Goal: Task Accomplishment & Management: Manage account settings

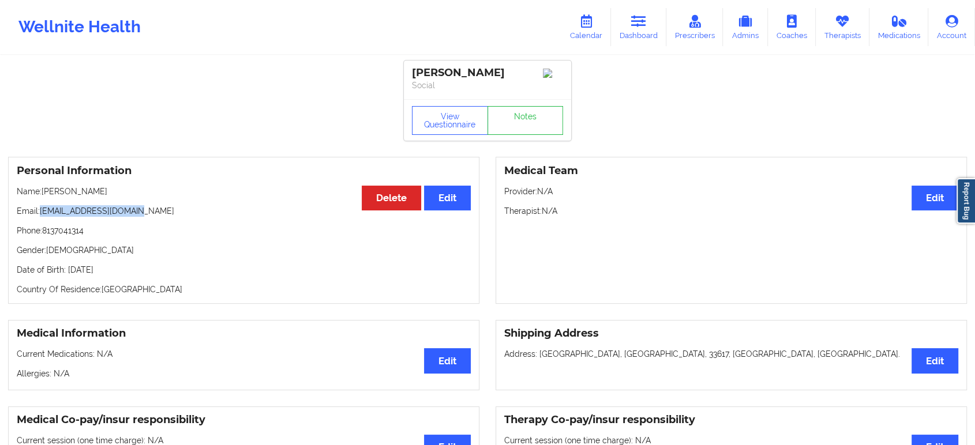
drag, startPoint x: 141, startPoint y: 215, endPoint x: 39, endPoint y: 216, distance: 102.1
click at [39, 216] on p "Email: [EMAIL_ADDRESS][DOMAIN_NAME]" at bounding box center [244, 211] width 454 height 12
copy p "[EMAIL_ADDRESS][DOMAIN_NAME]"
click at [853, 20] on link "Therapists" at bounding box center [843, 27] width 54 height 38
drag, startPoint x: 110, startPoint y: 193, endPoint x: 44, endPoint y: 192, distance: 66.4
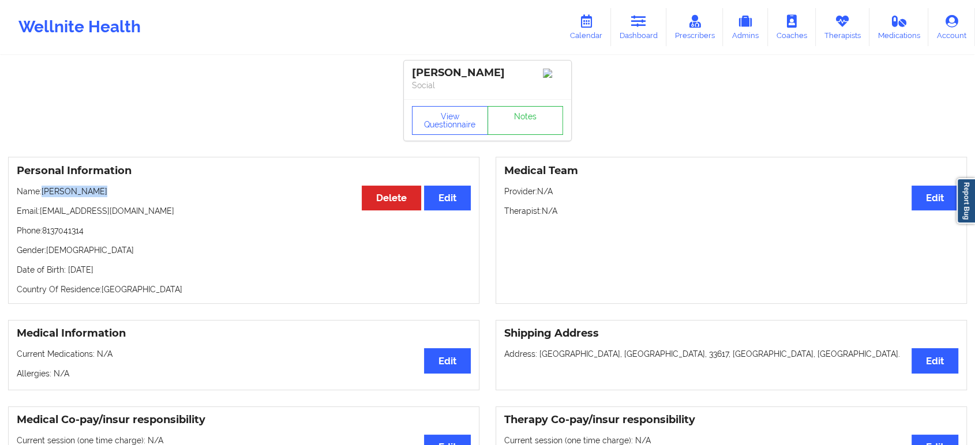
click at [44, 192] on p "Name: [PERSON_NAME]" at bounding box center [244, 192] width 454 height 12
copy p "[PERSON_NAME]"
click at [644, 12] on link "Dashboard" at bounding box center [638, 27] width 55 height 38
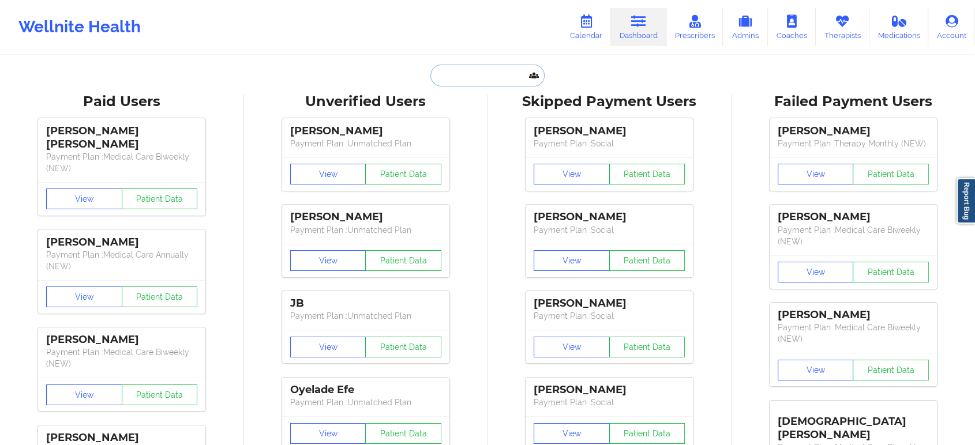
click at [485, 82] on input "text" at bounding box center [487, 76] width 114 height 22
paste input "[PERSON_NAME]"
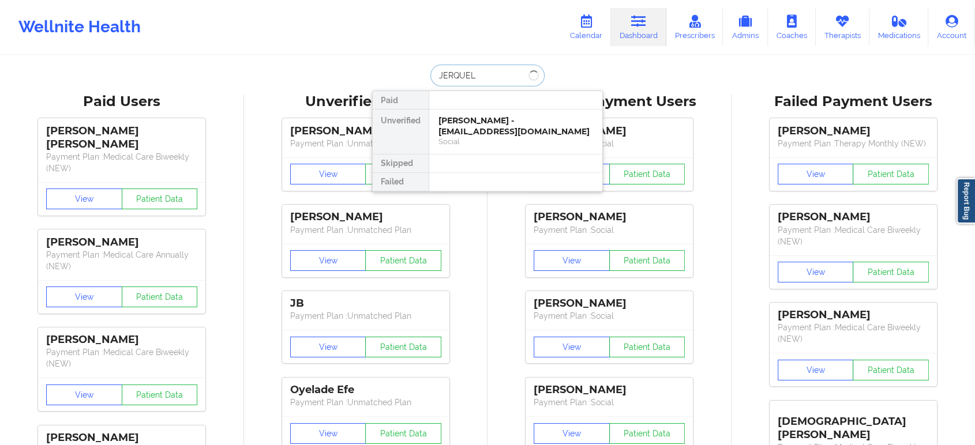
type input "JERQUEL"
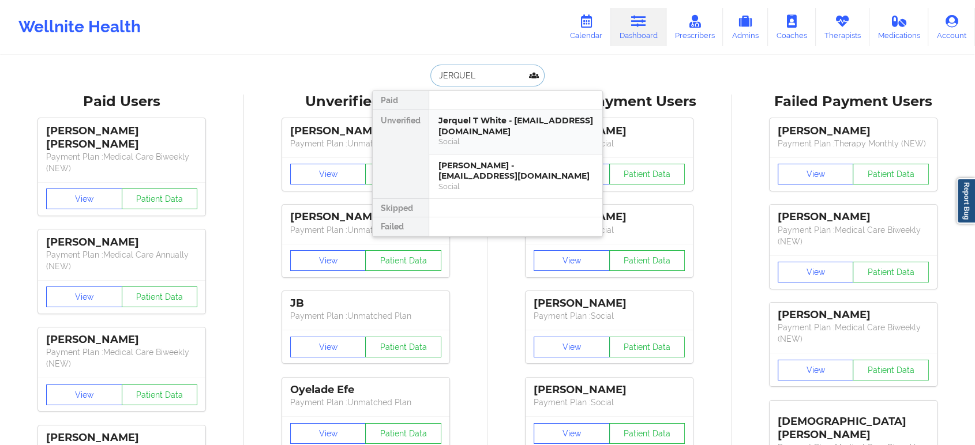
click at [517, 136] on div "Jerquel T White - [EMAIL_ADDRESS][DOMAIN_NAME]" at bounding box center [515, 125] width 155 height 21
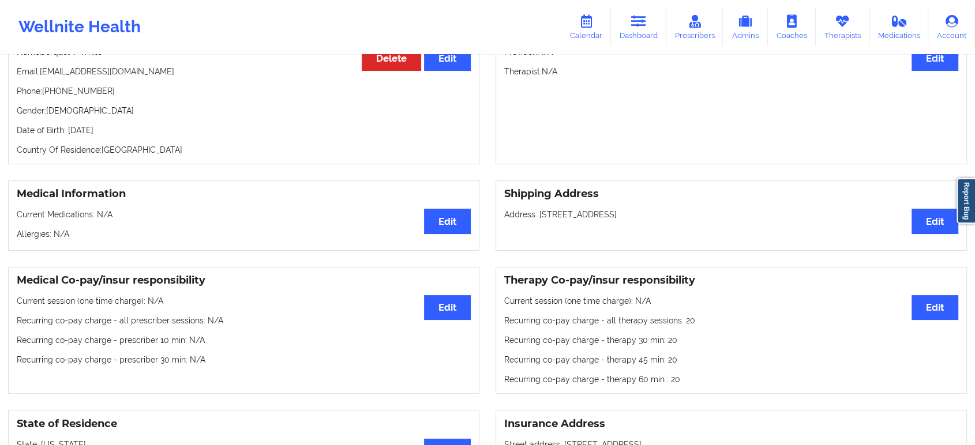
scroll to position [59, 0]
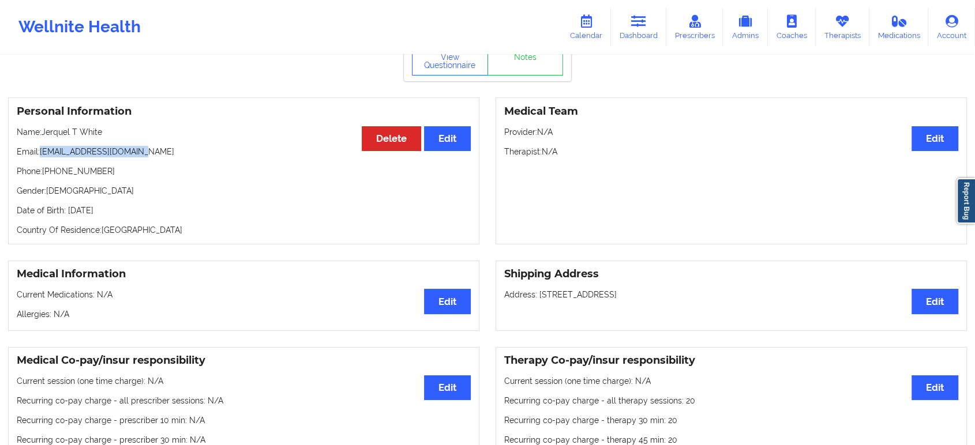
drag, startPoint x: 146, startPoint y: 151, endPoint x: 40, endPoint y: 151, distance: 106.1
click at [40, 151] on p "Email: [EMAIL_ADDRESS][DOMAIN_NAME]" at bounding box center [244, 152] width 454 height 12
copy p "[EMAIL_ADDRESS][DOMAIN_NAME]"
click at [123, 133] on p "Name: [PERSON_NAME]" at bounding box center [244, 132] width 454 height 12
drag, startPoint x: 105, startPoint y: 134, endPoint x: 44, endPoint y: 130, distance: 60.7
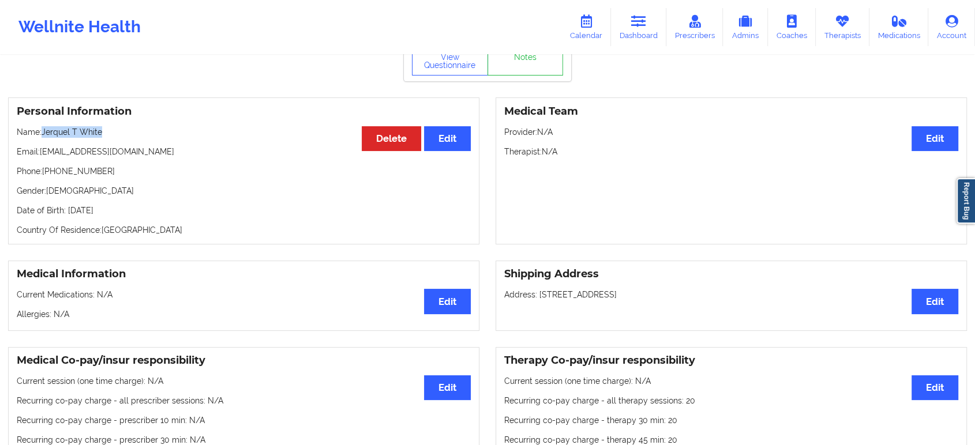
click at [44, 130] on p "Name: [PERSON_NAME]" at bounding box center [244, 132] width 454 height 12
copy p "Jerquel T White"
click at [645, 8] on link "Dashboard" at bounding box center [638, 27] width 55 height 38
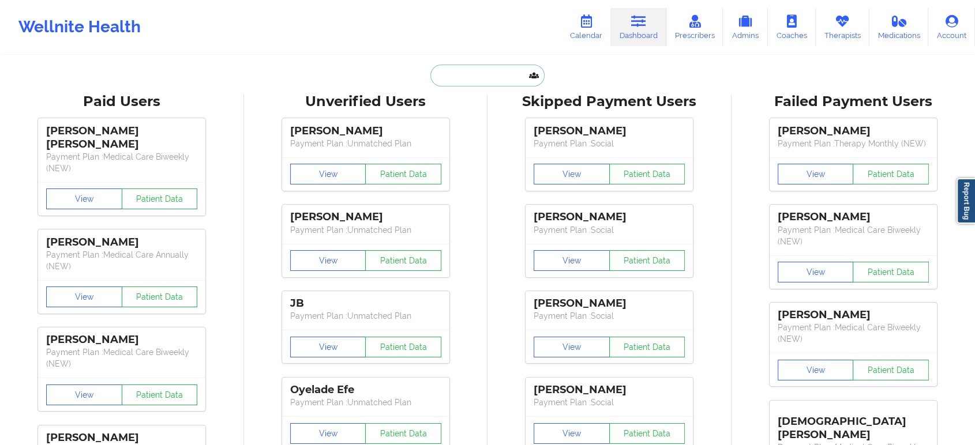
click at [485, 77] on input "text" at bounding box center [487, 76] width 114 height 22
paste input "[PERSON_NAME]"
type input "[PERSON_NAME]"
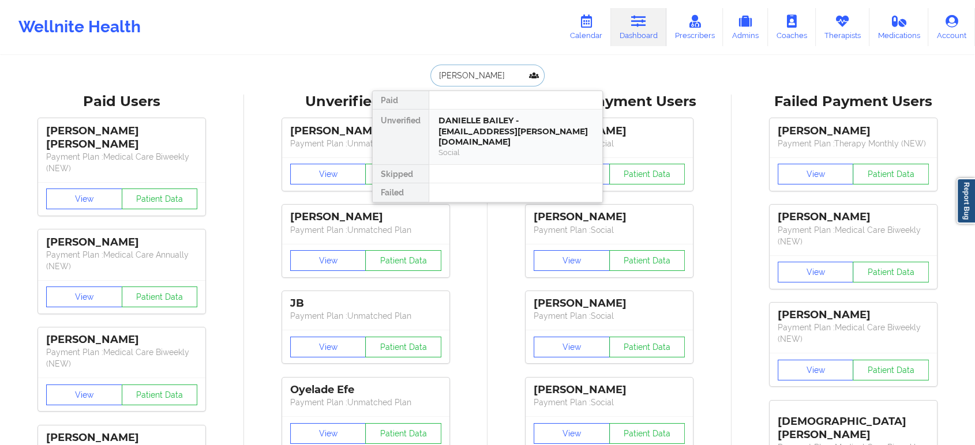
click at [488, 132] on div "DANIELLE BAILEY - [EMAIL_ADDRESS][PERSON_NAME][DOMAIN_NAME]" at bounding box center [515, 131] width 155 height 32
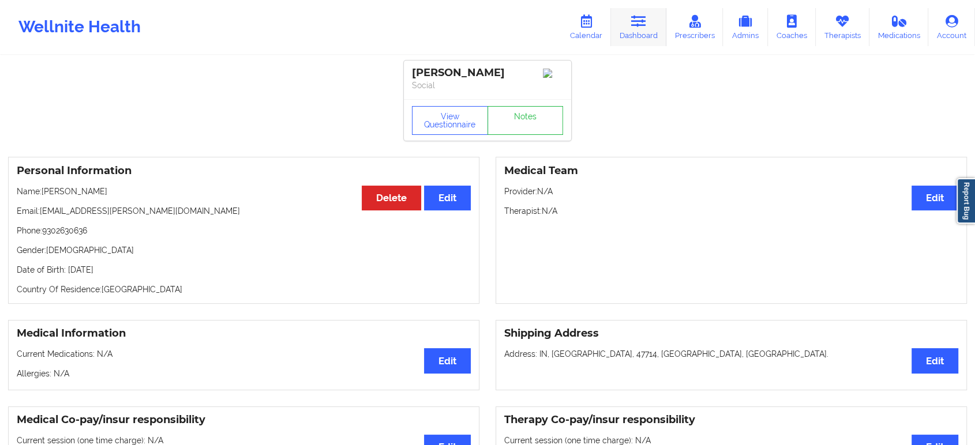
click at [641, 20] on icon at bounding box center [638, 21] width 15 height 13
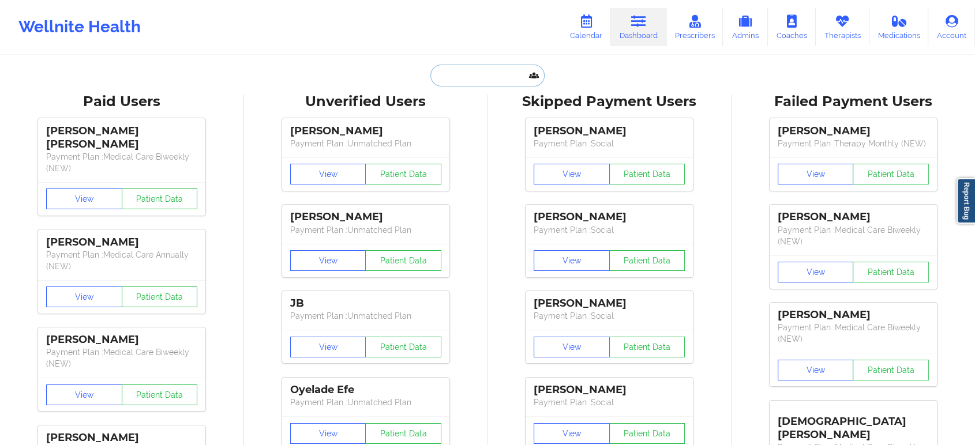
click at [471, 71] on input "text" at bounding box center [487, 76] width 114 height 22
paste input "[PERSON_NAME]"
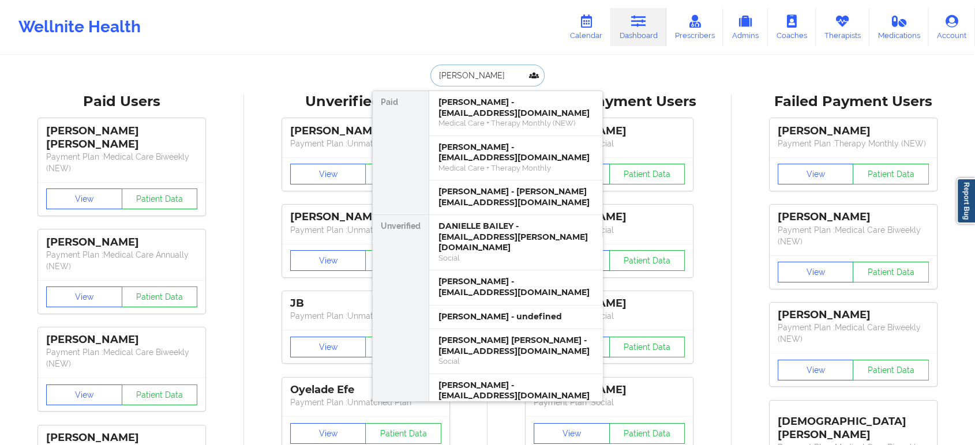
paste input "[PERSON_NAME]"
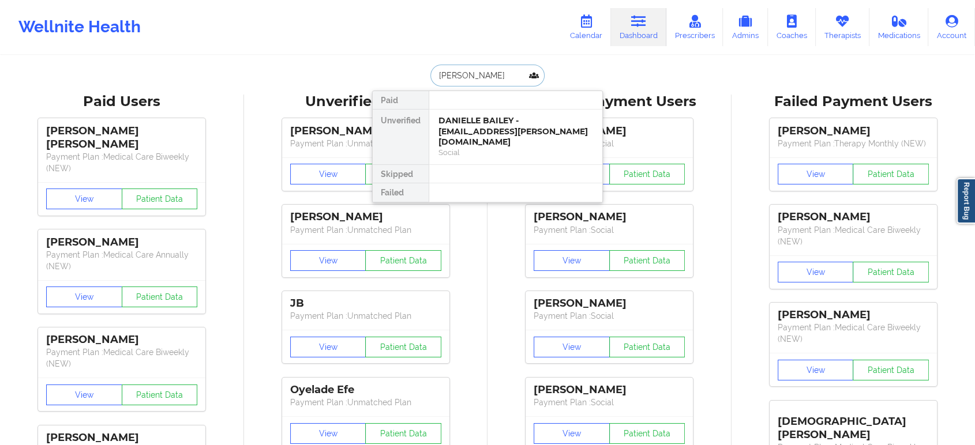
type input "[PERSON_NAME]"
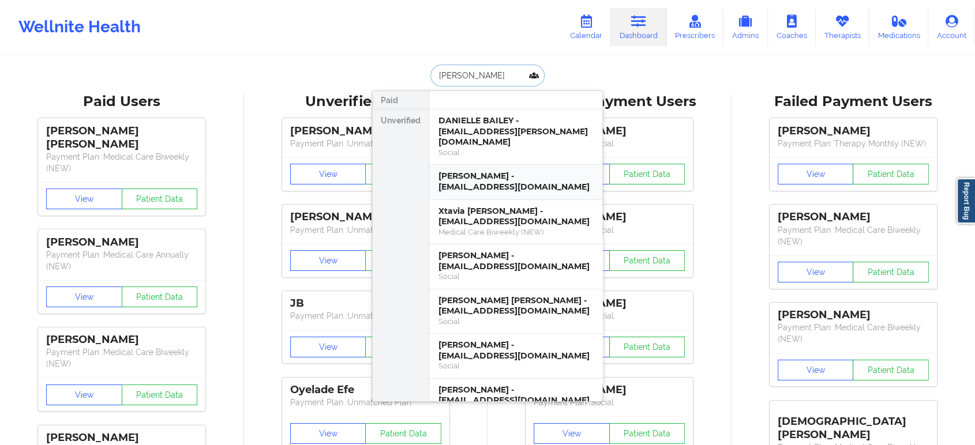
click at [535, 171] on div "[PERSON_NAME] - [EMAIL_ADDRESS][DOMAIN_NAME]" at bounding box center [515, 181] width 155 height 21
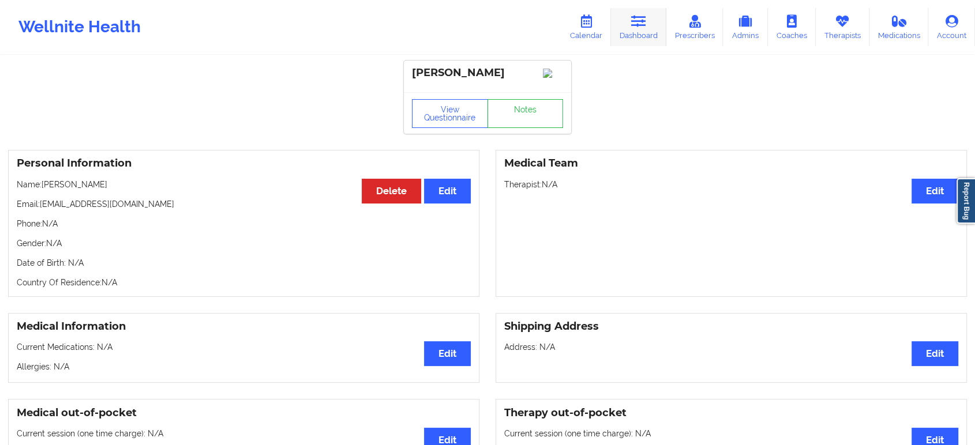
click at [634, 31] on link "Dashboard" at bounding box center [638, 27] width 55 height 38
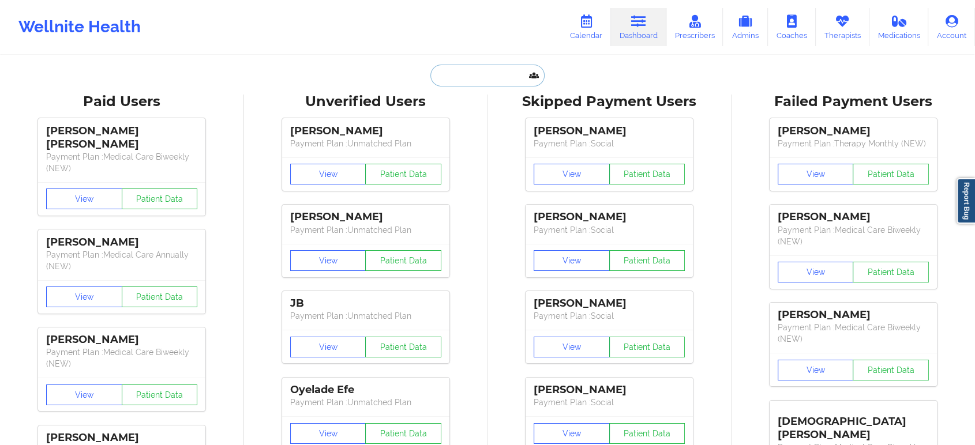
click at [486, 77] on input "text" at bounding box center [487, 76] width 114 height 22
paste input "[PERSON_NAME]"
type input "[PERSON_NAME]"
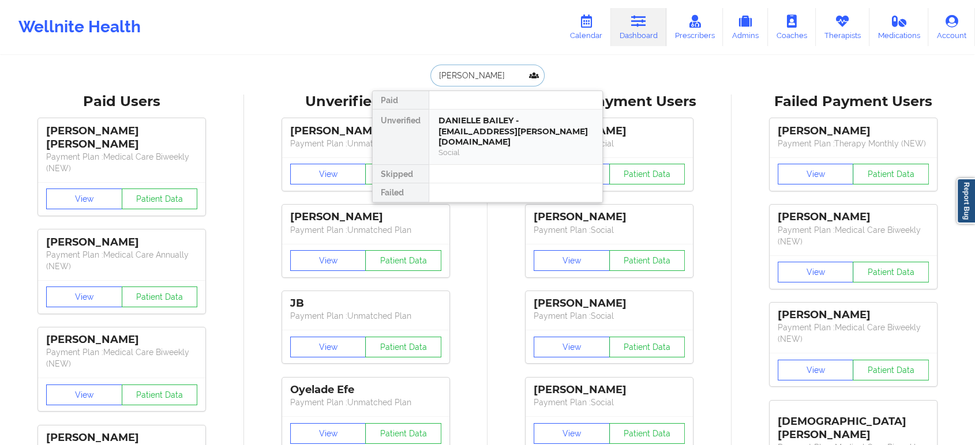
click at [502, 117] on div "DANIELLE BAILEY - [EMAIL_ADDRESS][PERSON_NAME][DOMAIN_NAME]" at bounding box center [515, 131] width 155 height 32
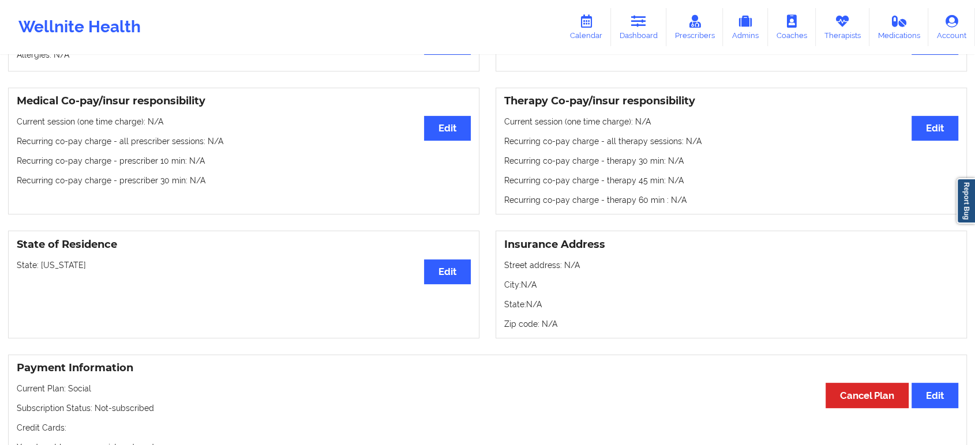
scroll to position [320, 0]
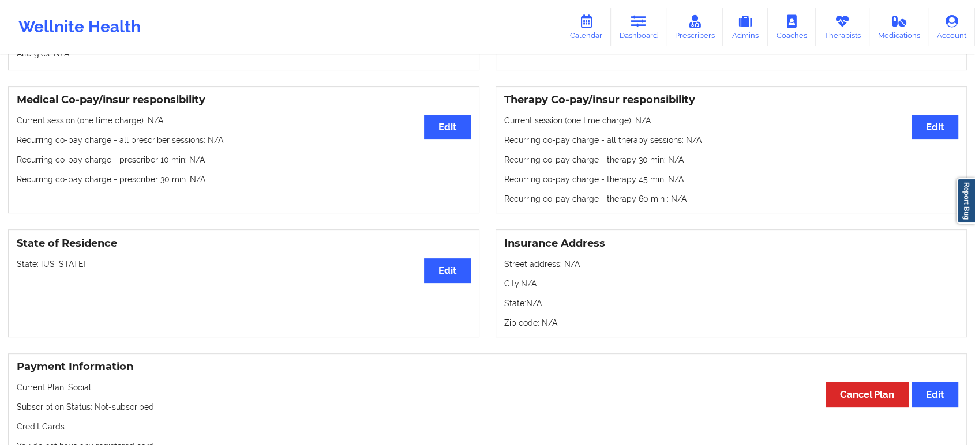
click at [51, 262] on p "State: [US_STATE]" at bounding box center [244, 264] width 454 height 12
copy p "[US_STATE]"
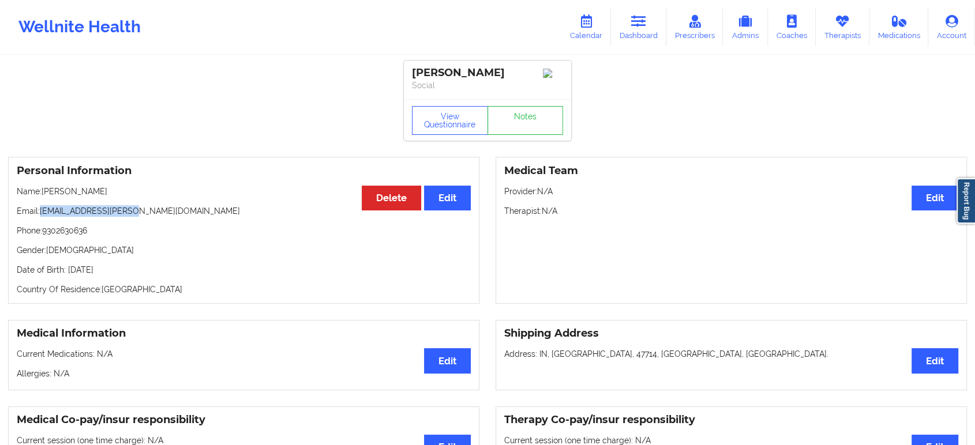
drag, startPoint x: 136, startPoint y: 216, endPoint x: 42, endPoint y: 215, distance: 94.0
click at [42, 215] on p "Email: [EMAIL_ADDRESS][PERSON_NAME][DOMAIN_NAME]" at bounding box center [244, 211] width 454 height 12
copy p "[EMAIL_ADDRESS][PERSON_NAME][DOMAIN_NAME]"
click at [628, 29] on link "Dashboard" at bounding box center [638, 27] width 55 height 38
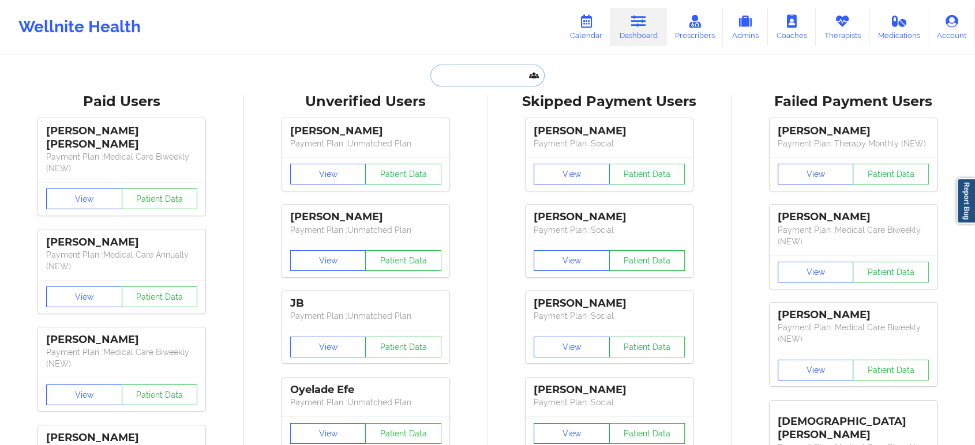
click at [512, 73] on input "text" at bounding box center [487, 76] width 114 height 22
paste input "[EMAIL_ADDRESS][DOMAIN_NAME]"
type input "[EMAIL_ADDRESS][DOMAIN_NAME]"
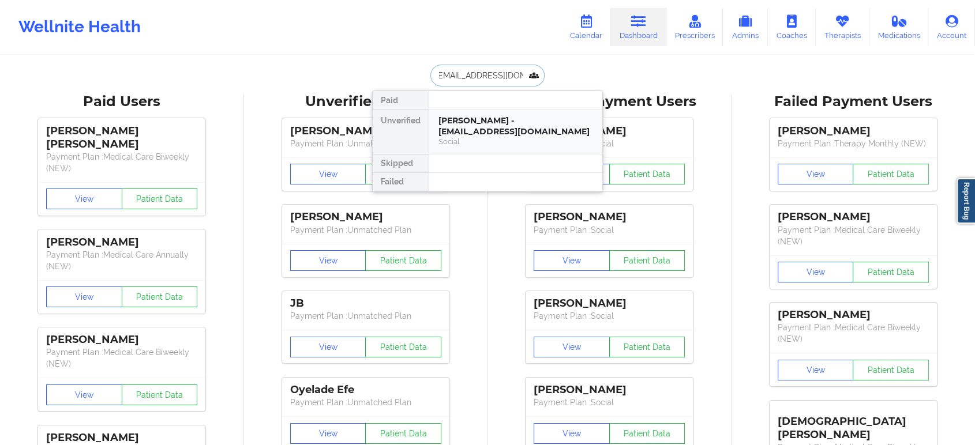
click at [490, 136] on div "[PERSON_NAME] - [EMAIL_ADDRESS][DOMAIN_NAME]" at bounding box center [515, 125] width 155 height 21
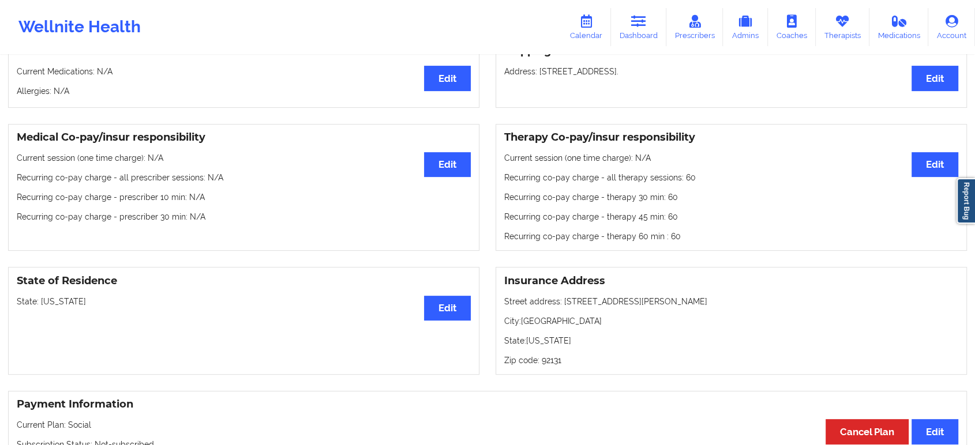
scroll to position [320, 0]
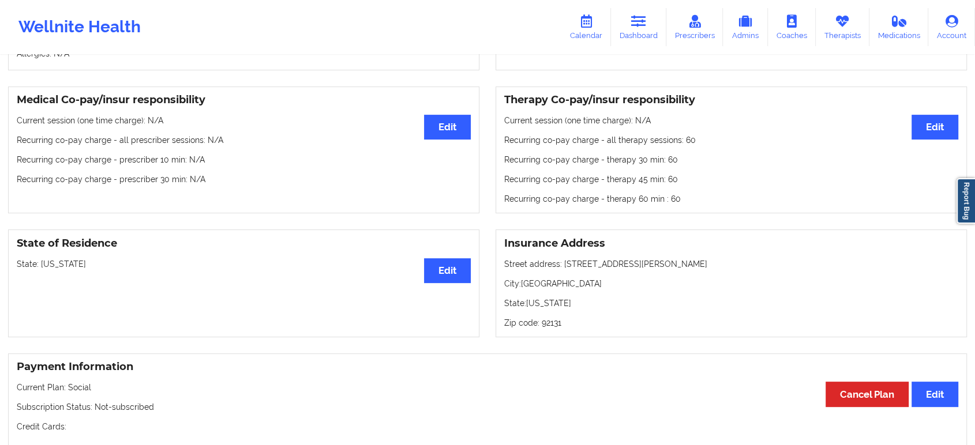
click at [59, 269] on p "State: [US_STATE]" at bounding box center [244, 264] width 454 height 12
copy p "[US_STATE]"
drag, startPoint x: 536, startPoint y: 298, endPoint x: 540, endPoint y: 280, distance: 18.2
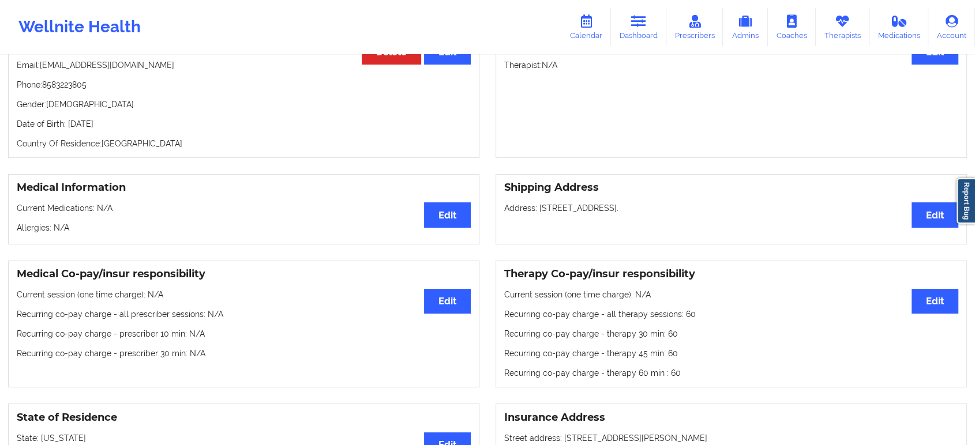
scroll to position [0, 0]
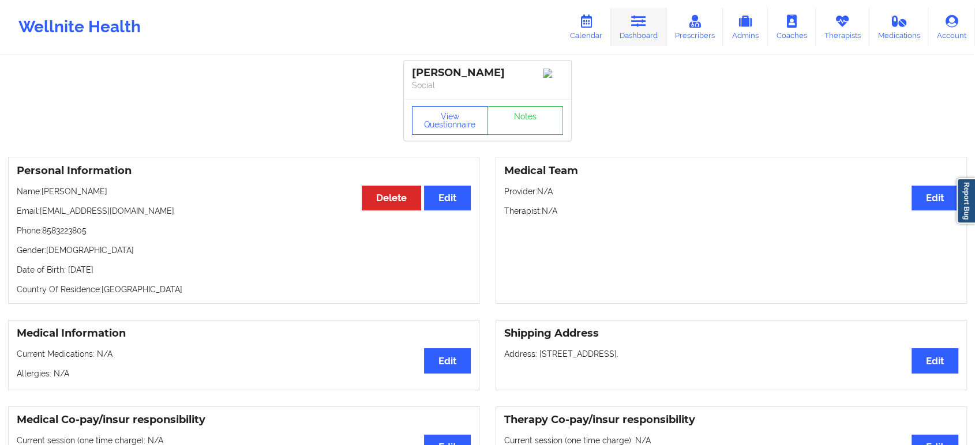
click at [628, 27] on link "Dashboard" at bounding box center [638, 27] width 55 height 38
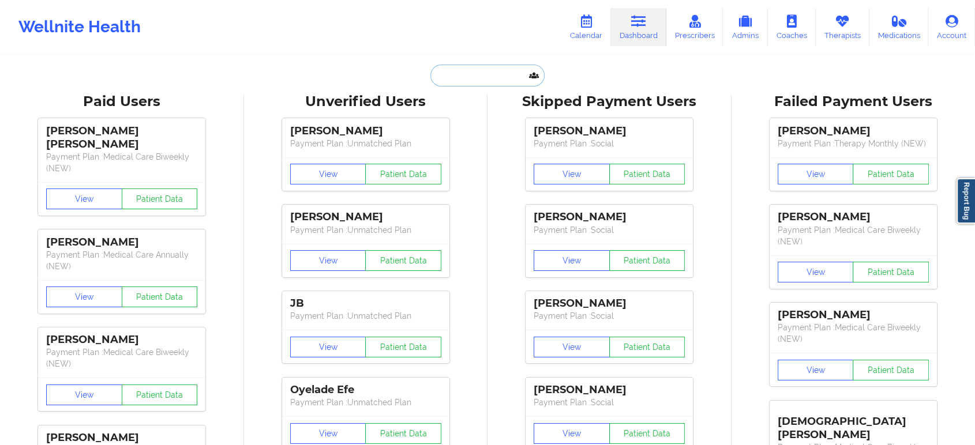
click at [503, 69] on input "text" at bounding box center [487, 76] width 114 height 22
paste input "[PERSON_NAME]"
type input "[PERSON_NAME]"
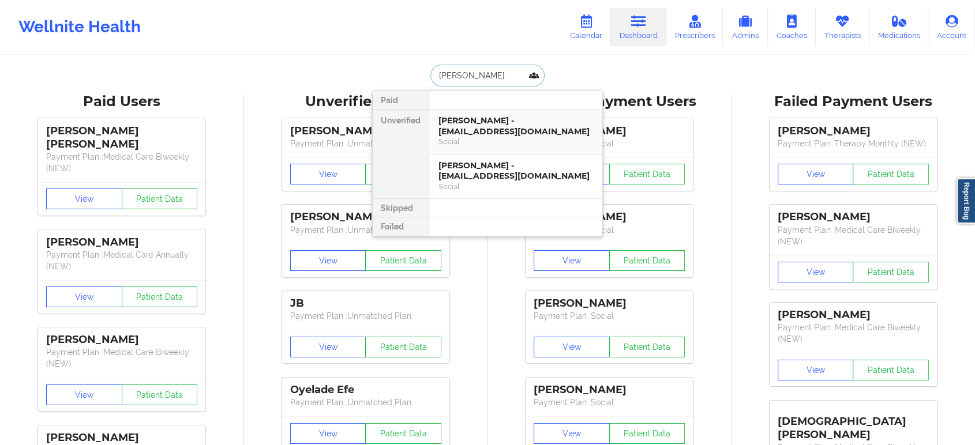
click at [504, 123] on div "[PERSON_NAME] - [EMAIL_ADDRESS][DOMAIN_NAME]" at bounding box center [515, 125] width 155 height 21
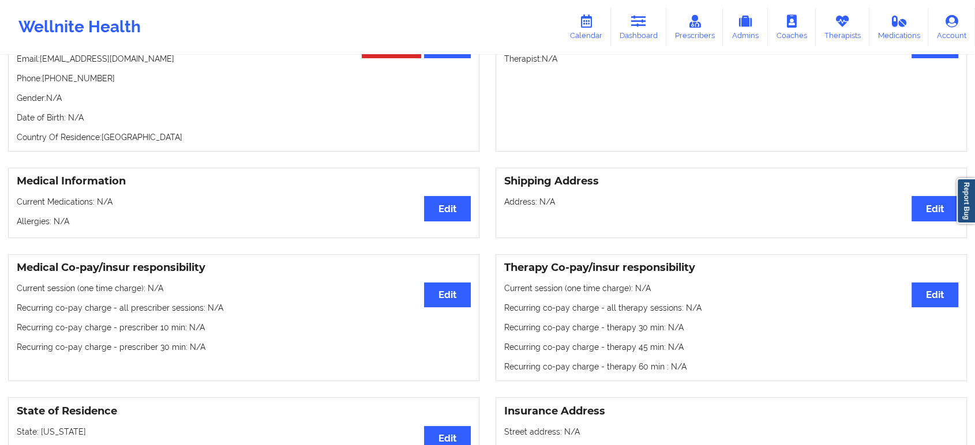
scroll to position [63, 0]
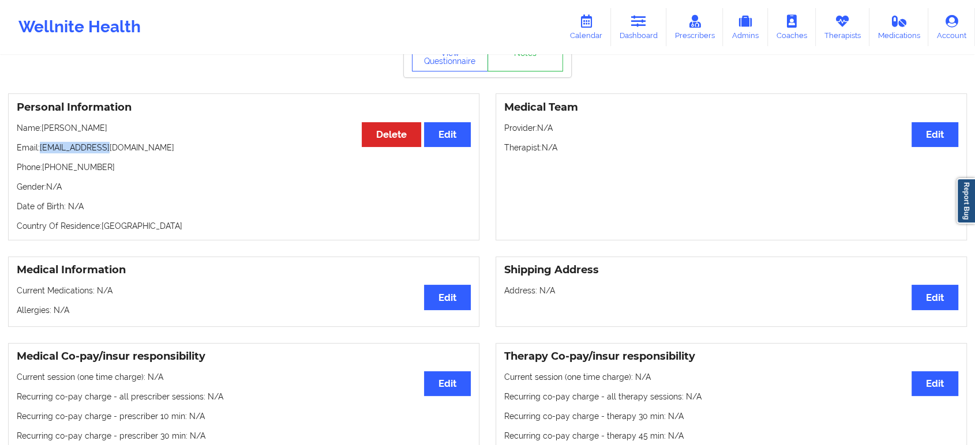
drag, startPoint x: 109, startPoint y: 152, endPoint x: 42, endPoint y: 149, distance: 67.6
click at [42, 149] on p "Email: [EMAIL_ADDRESS][DOMAIN_NAME]" at bounding box center [244, 148] width 454 height 12
copy p "[EMAIL_ADDRESS][DOMAIN_NAME]"
click at [646, 17] on icon at bounding box center [638, 21] width 15 height 13
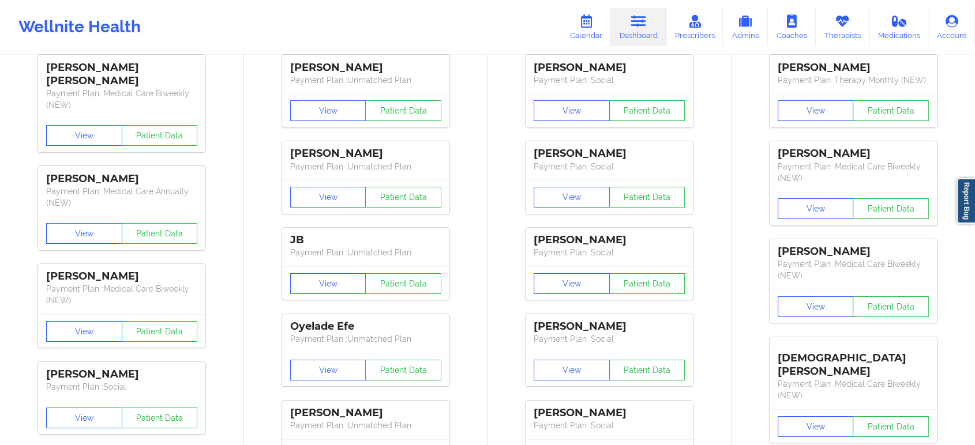
drag, startPoint x: 500, startPoint y: 197, endPoint x: 501, endPoint y: 177, distance: 20.2
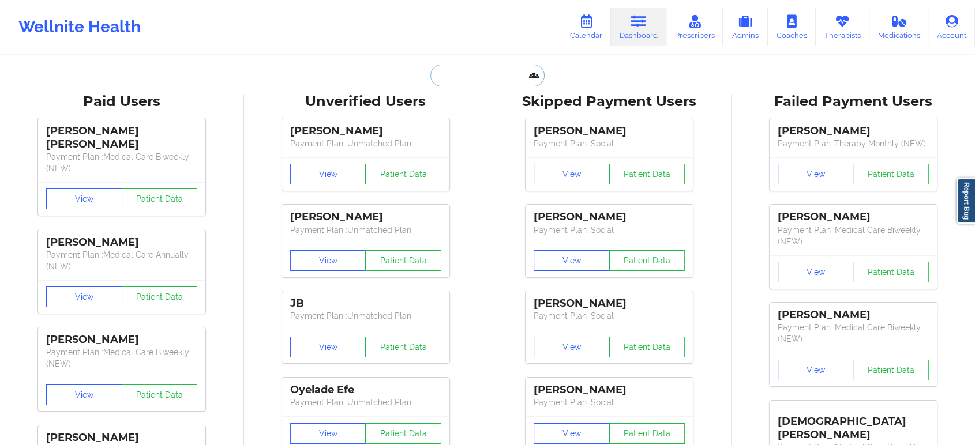
click at [499, 72] on input "text" at bounding box center [487, 76] width 114 height 22
paste input "[PERSON_NAME]"
type input "[PERSON_NAME]"
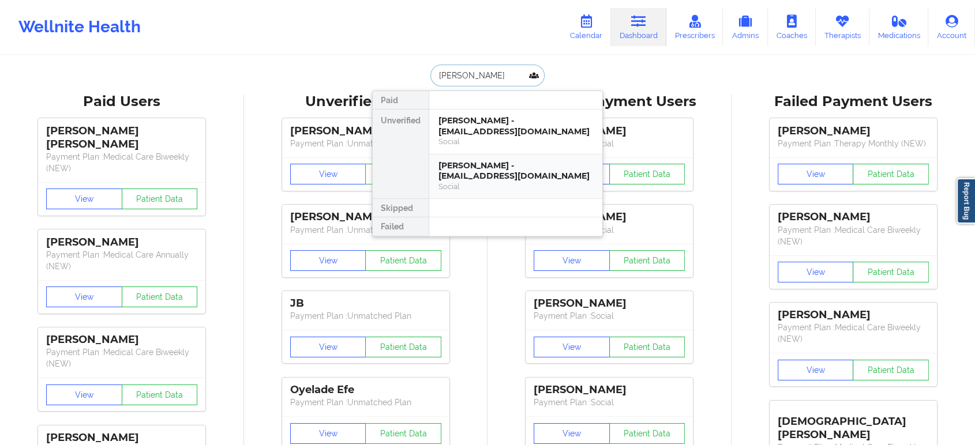
click at [480, 162] on div "[PERSON_NAME] - [EMAIL_ADDRESS][DOMAIN_NAME]" at bounding box center [515, 170] width 155 height 21
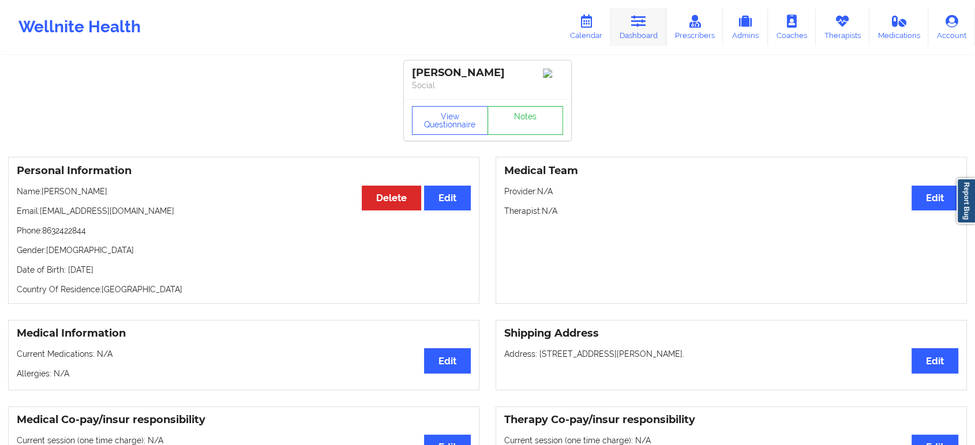
click at [641, 22] on icon at bounding box center [638, 21] width 15 height 13
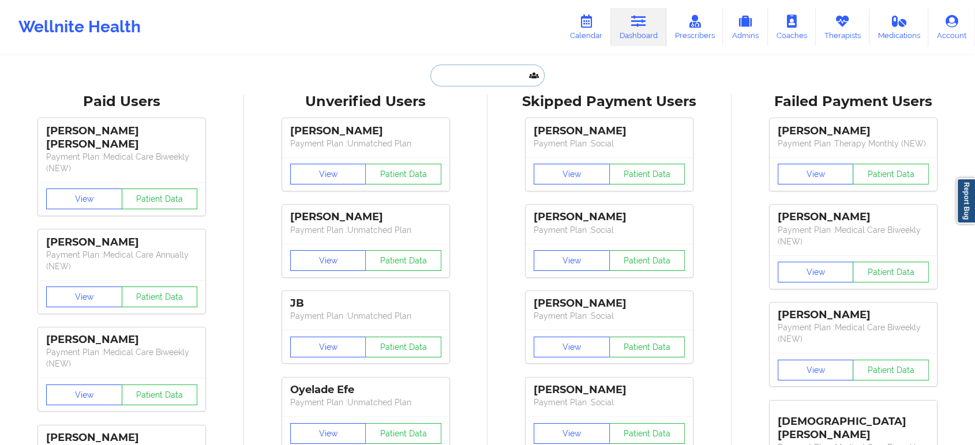
click at [493, 70] on input "text" at bounding box center [487, 76] width 114 height 22
paste input "[PERSON_NAME]"
type input "[PERSON_NAME]"
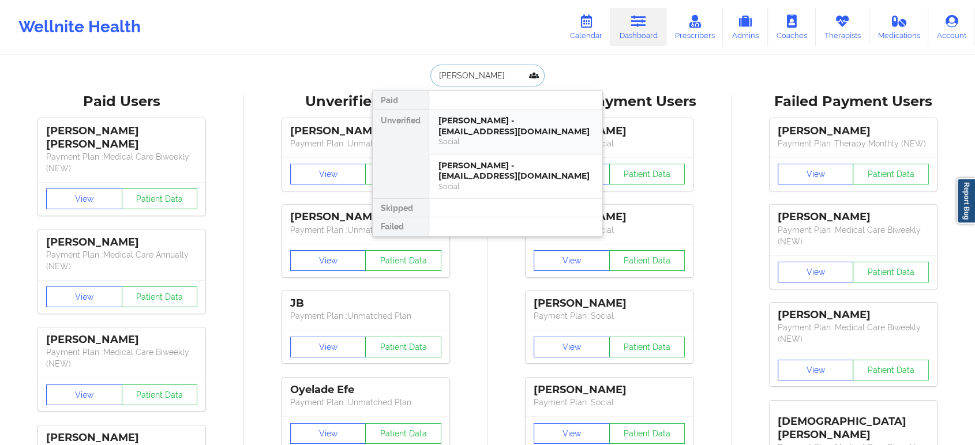
click at [489, 123] on div "[PERSON_NAME] - [EMAIL_ADDRESS][DOMAIN_NAME]" at bounding box center [515, 125] width 155 height 21
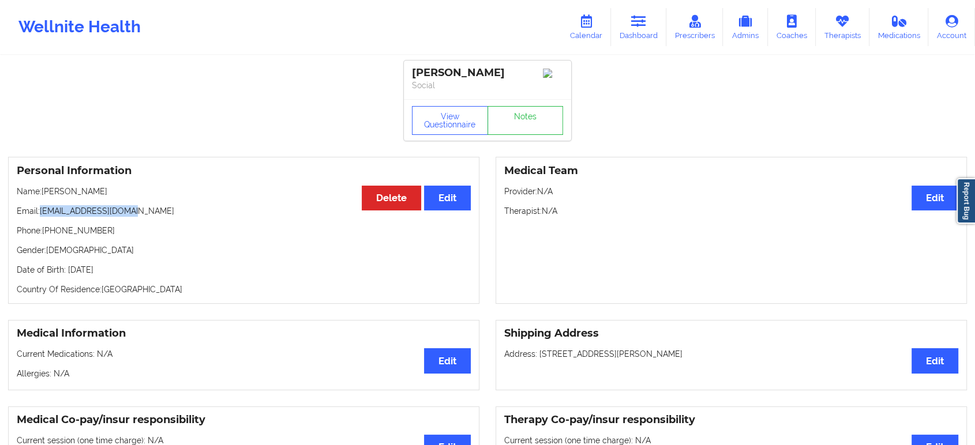
drag, startPoint x: 152, startPoint y: 219, endPoint x: 42, endPoint y: 215, distance: 110.8
click at [42, 215] on p "Email: [EMAIL_ADDRESS][DOMAIN_NAME]" at bounding box center [244, 211] width 454 height 12
copy p "[EMAIL_ADDRESS][DOMAIN_NAME]"
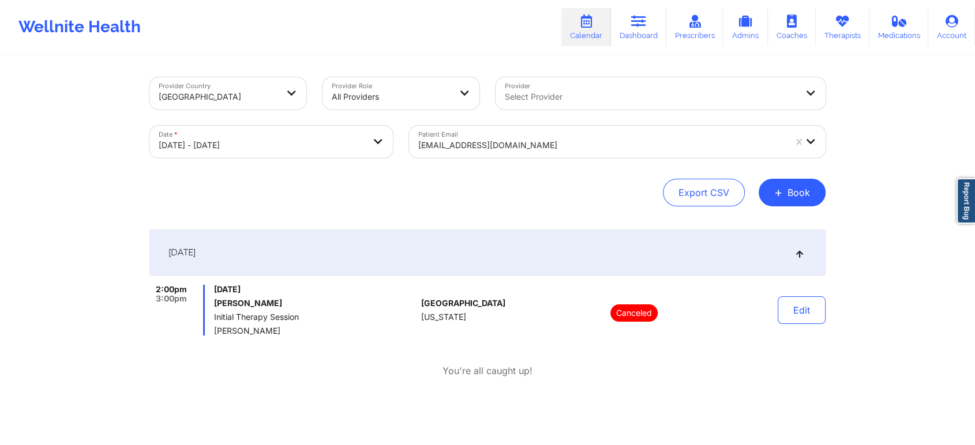
drag, startPoint x: 0, startPoint y: 0, endPoint x: 569, endPoint y: 142, distance: 586.7
click at [569, 142] on div at bounding box center [601, 145] width 367 height 14
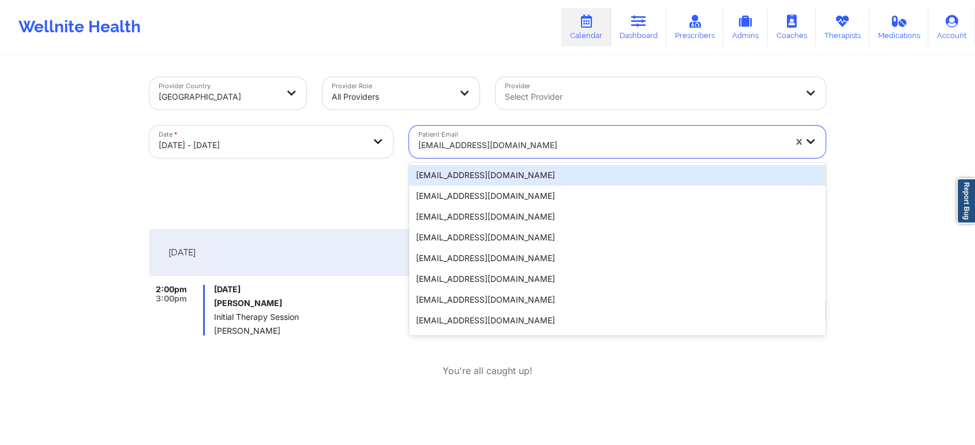
paste input "jerquelwhite@gmail.com"
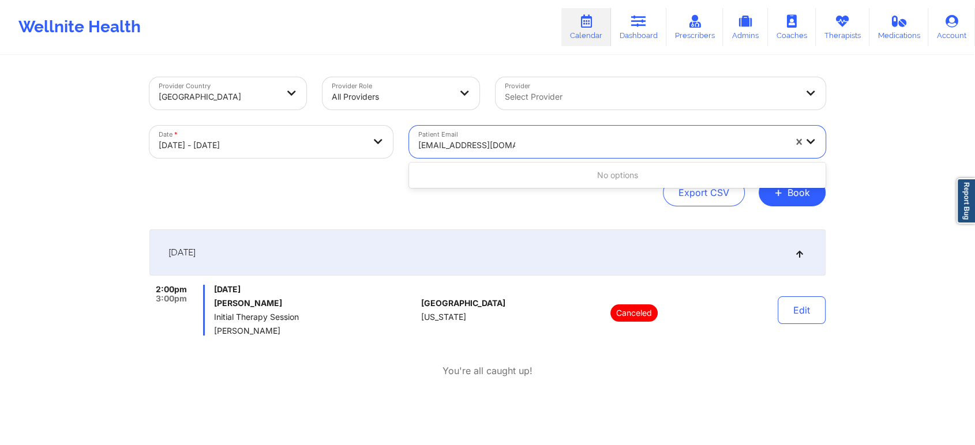
type input "jerquelwhite@gmail.com"
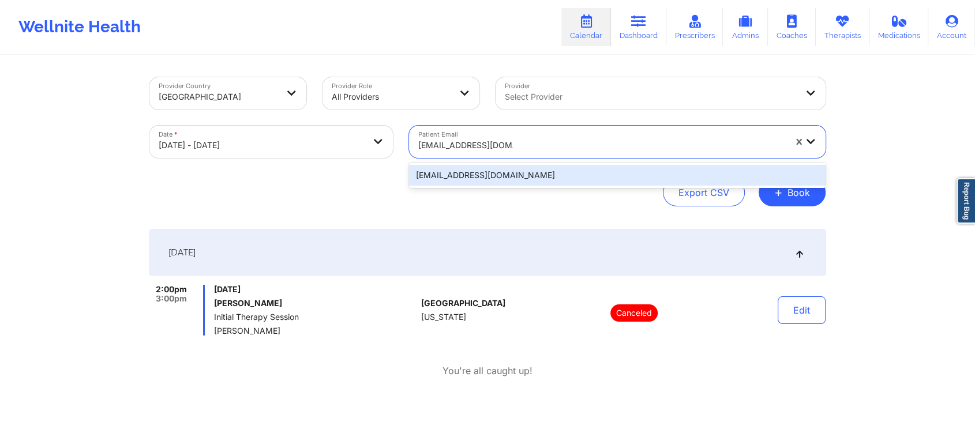
click at [545, 177] on div "jerquelwhite@gmail.com" at bounding box center [617, 175] width 416 height 21
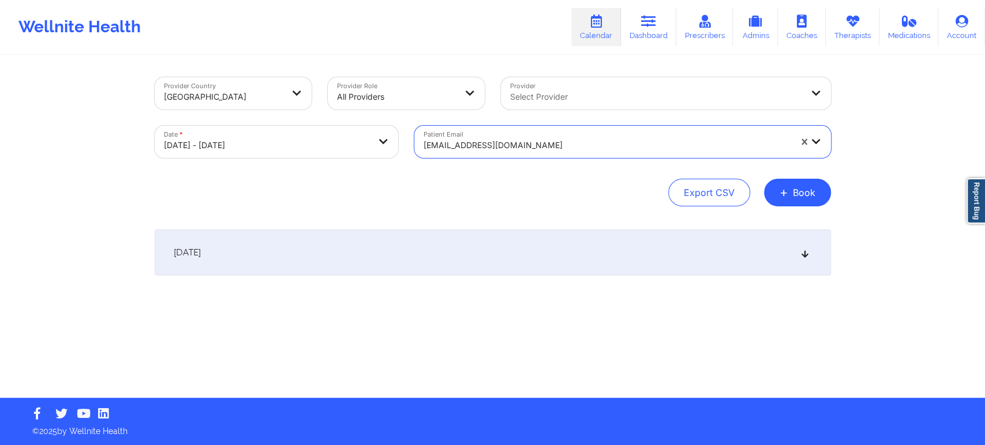
click at [572, 268] on div "[DATE]" at bounding box center [493, 253] width 676 height 46
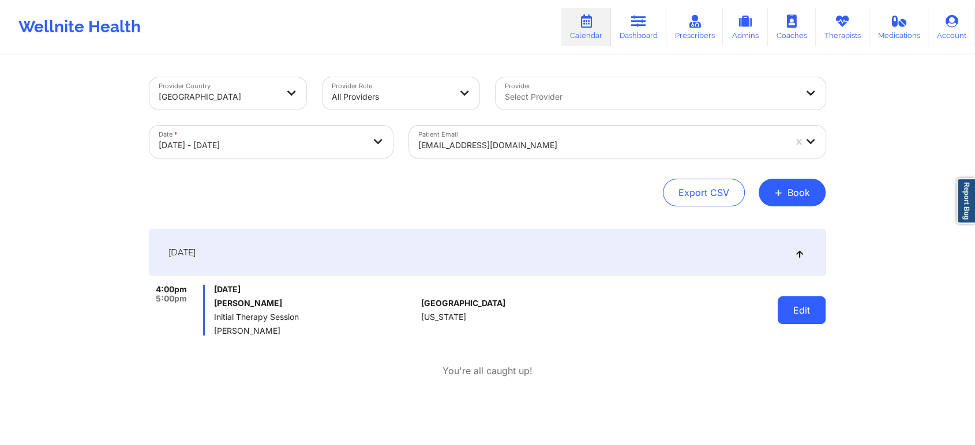
click at [798, 309] on button "Edit" at bounding box center [802, 310] width 48 height 28
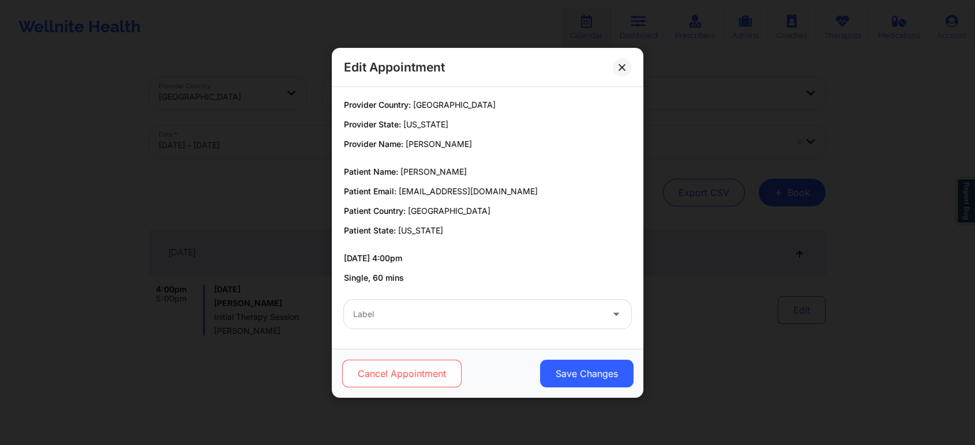
click at [425, 368] on button "Cancel Appointment" at bounding box center [401, 374] width 119 height 28
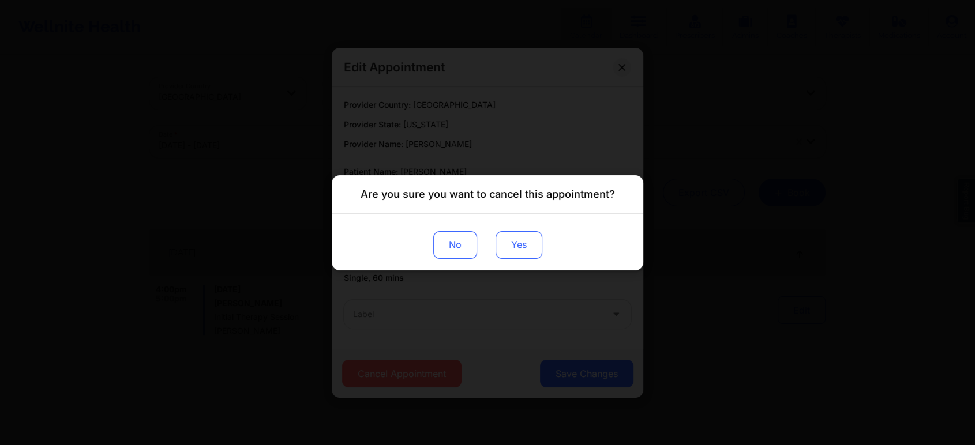
click at [529, 242] on button "Yes" at bounding box center [518, 245] width 47 height 28
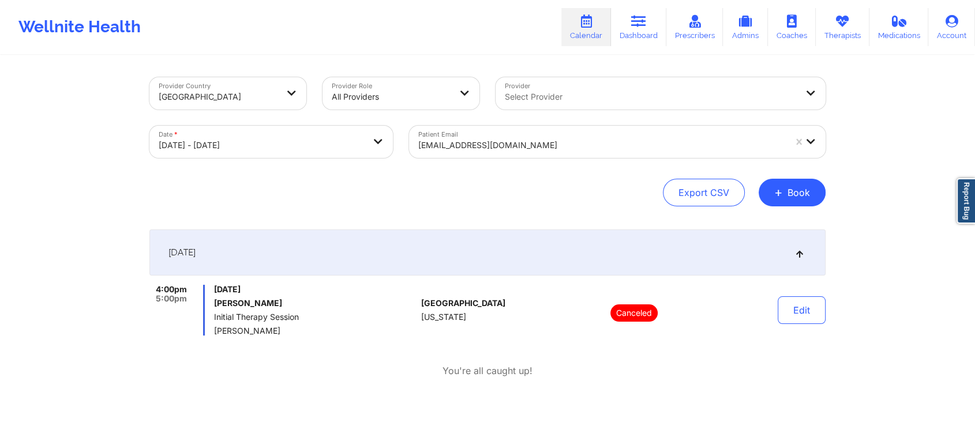
click at [530, 148] on div at bounding box center [601, 145] width 367 height 14
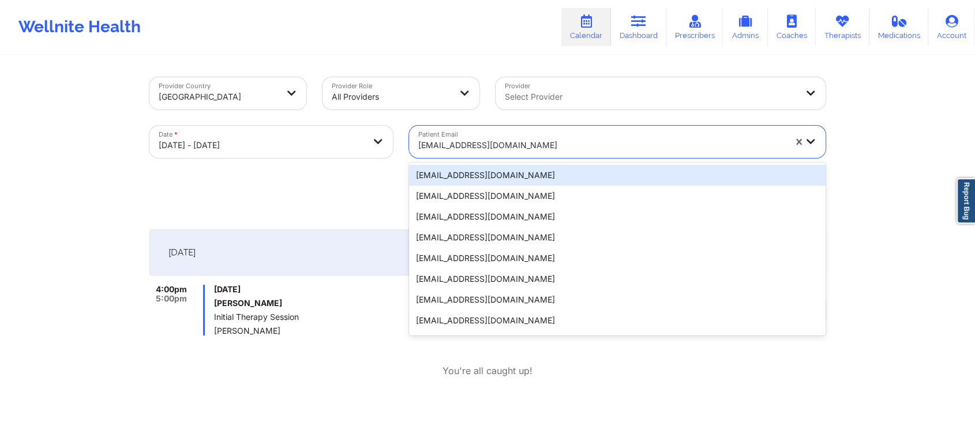
paste input "[EMAIL_ADDRESS][PERSON_NAME][DOMAIN_NAME]"
type input "[EMAIL_ADDRESS][PERSON_NAME][DOMAIN_NAME]"
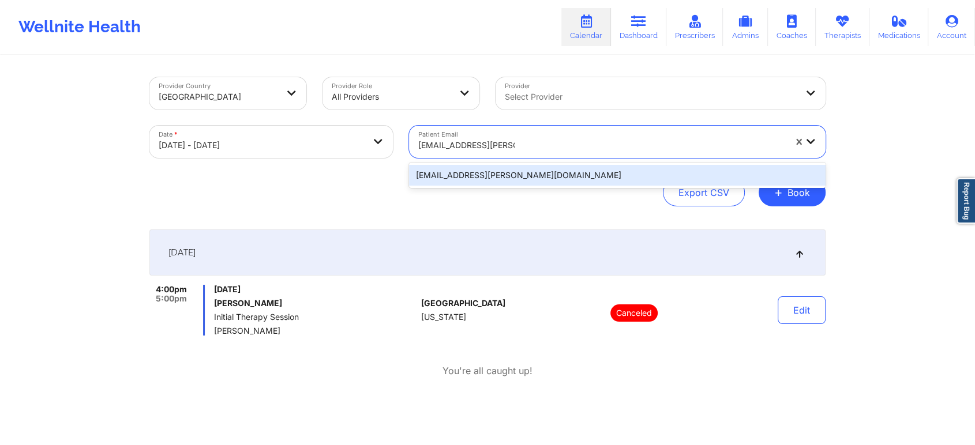
click at [530, 173] on div "[EMAIL_ADDRESS][PERSON_NAME][DOMAIN_NAME]" at bounding box center [617, 175] width 416 height 21
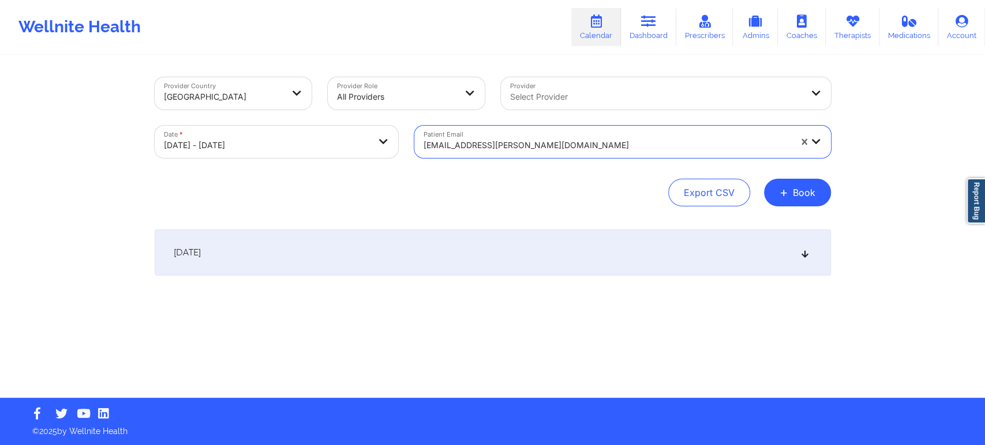
click at [570, 253] on div "October 10, 2025" at bounding box center [493, 253] width 676 height 46
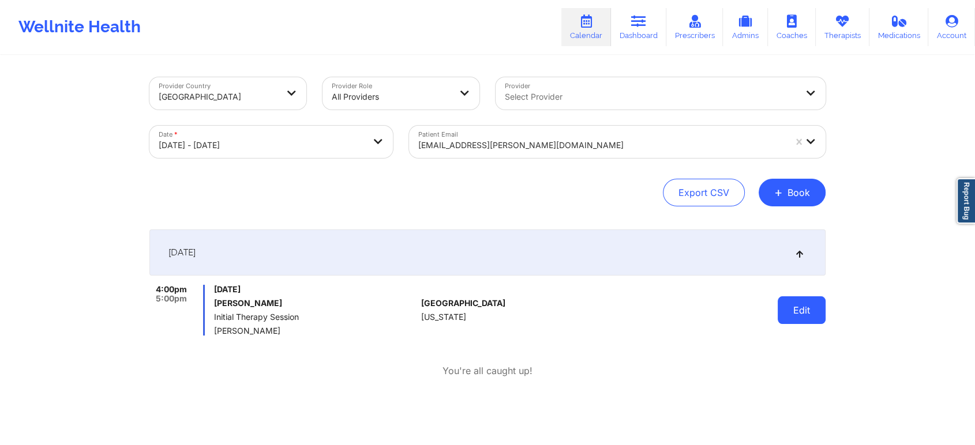
click at [798, 312] on button "Edit" at bounding box center [802, 310] width 48 height 28
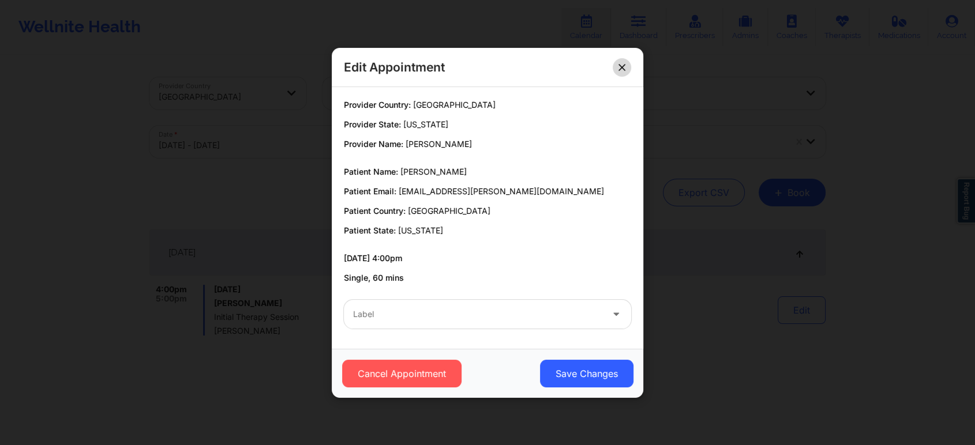
click at [624, 71] on button at bounding box center [622, 67] width 18 height 18
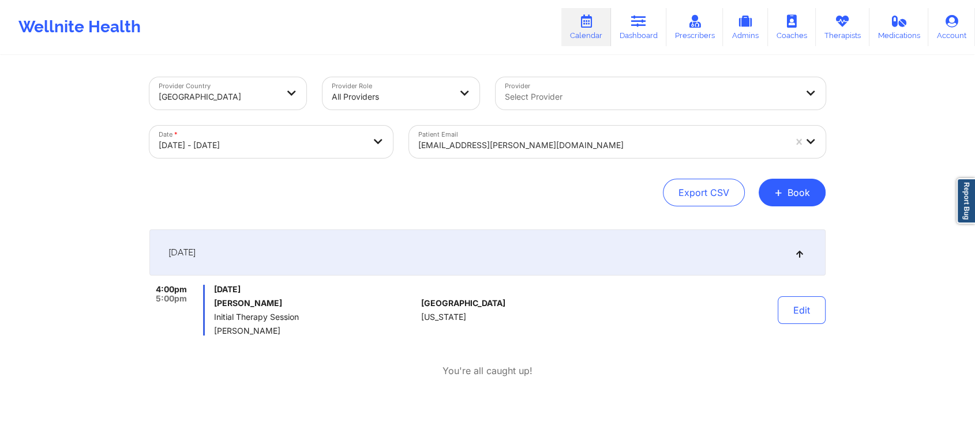
click at [577, 152] on div at bounding box center [601, 145] width 367 height 14
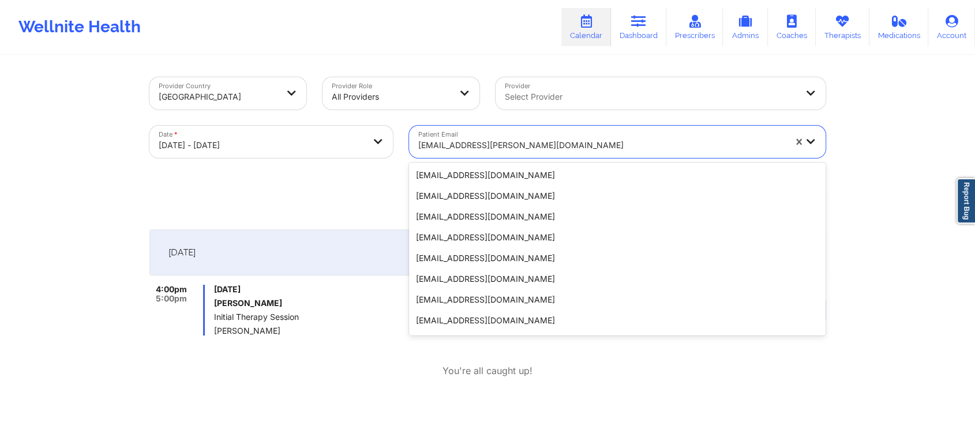
scroll to position [246, 0]
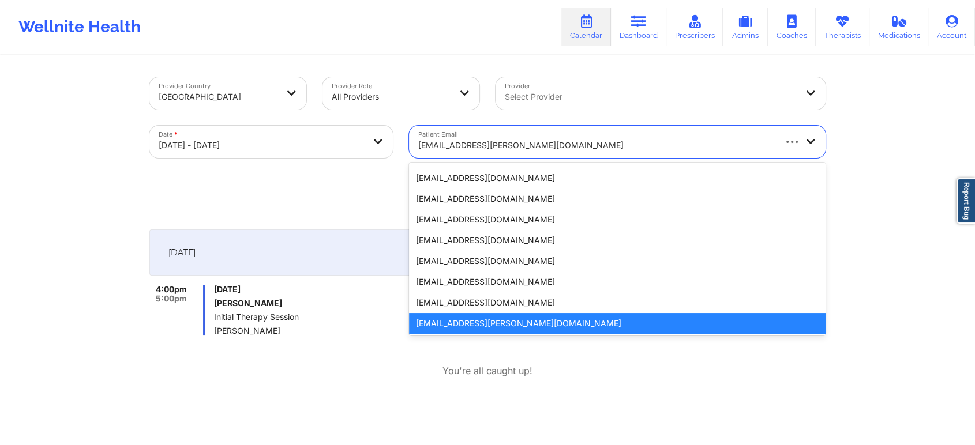
paste input "[EMAIL_ADDRESS][DOMAIN_NAME]"
type input "[EMAIL_ADDRESS][DOMAIN_NAME]"
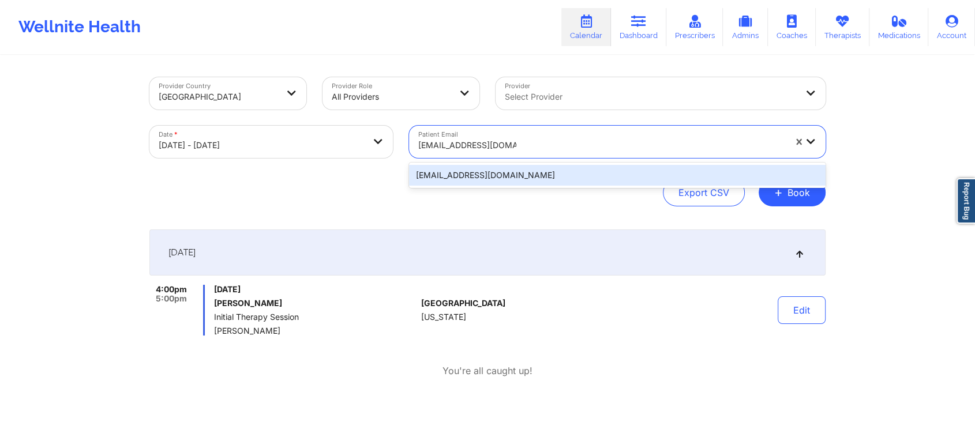
click at [568, 168] on div "[EMAIL_ADDRESS][DOMAIN_NAME]" at bounding box center [617, 175] width 416 height 21
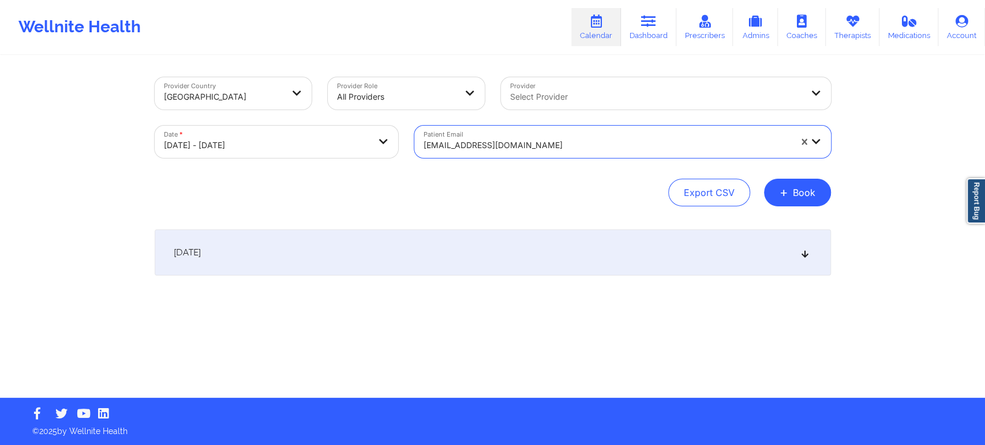
click at [564, 251] on div "October 10, 2025" at bounding box center [493, 253] width 676 height 46
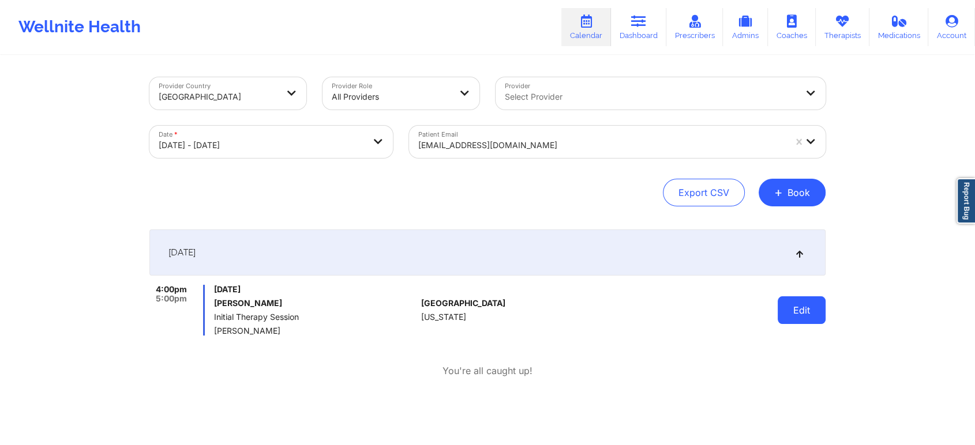
click at [803, 315] on button "Edit" at bounding box center [802, 310] width 48 height 28
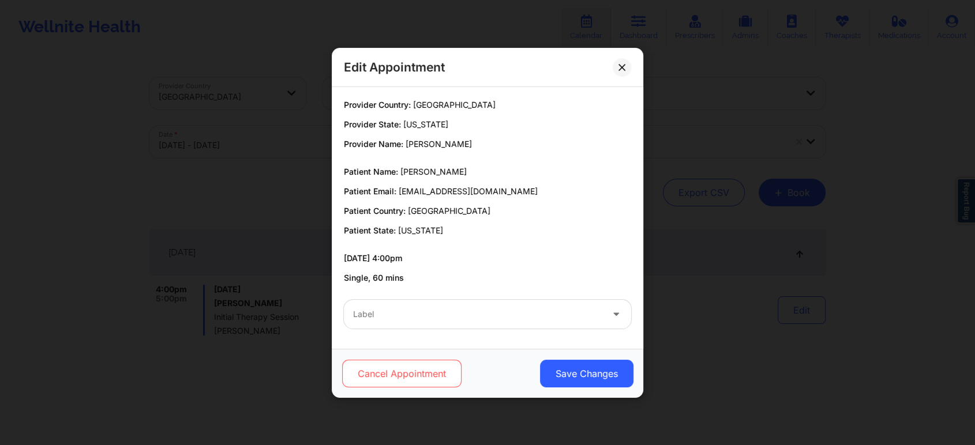
click at [421, 378] on button "Cancel Appointment" at bounding box center [401, 374] width 119 height 28
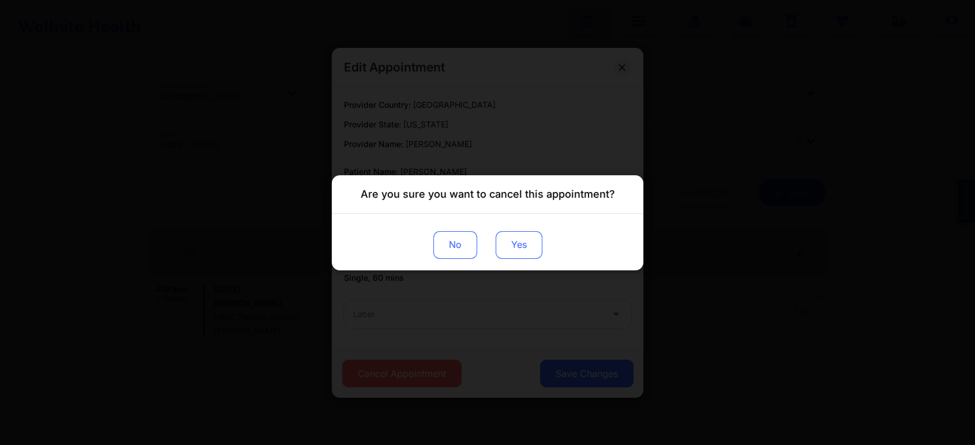
click at [520, 250] on button "Yes" at bounding box center [518, 245] width 47 height 28
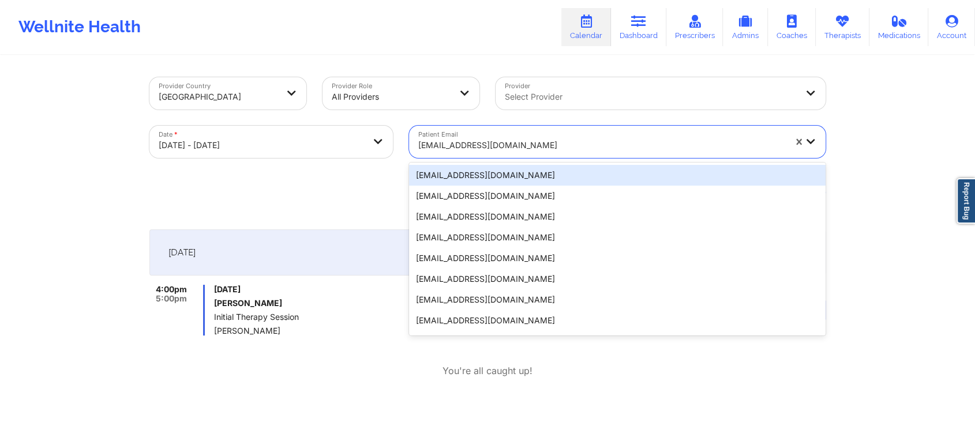
type input "[EMAIL_ADDRESS][DOMAIN_NAME]"
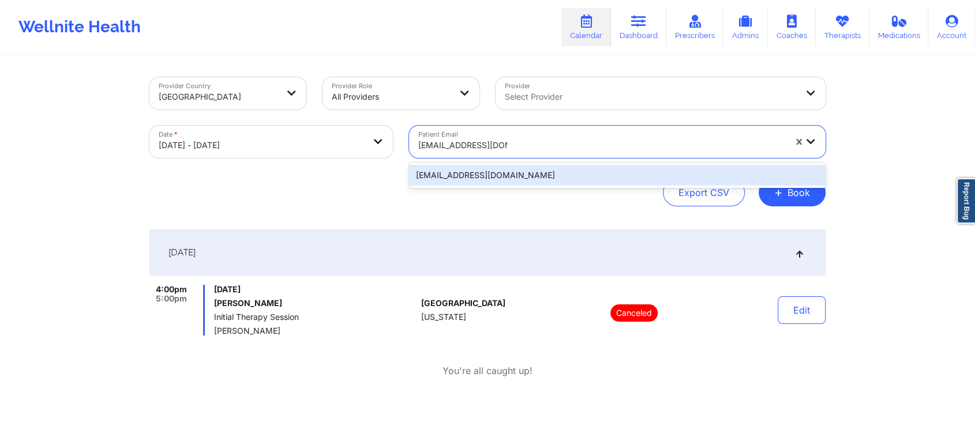
click at [516, 174] on div "[EMAIL_ADDRESS][DOMAIN_NAME]" at bounding box center [617, 175] width 416 height 21
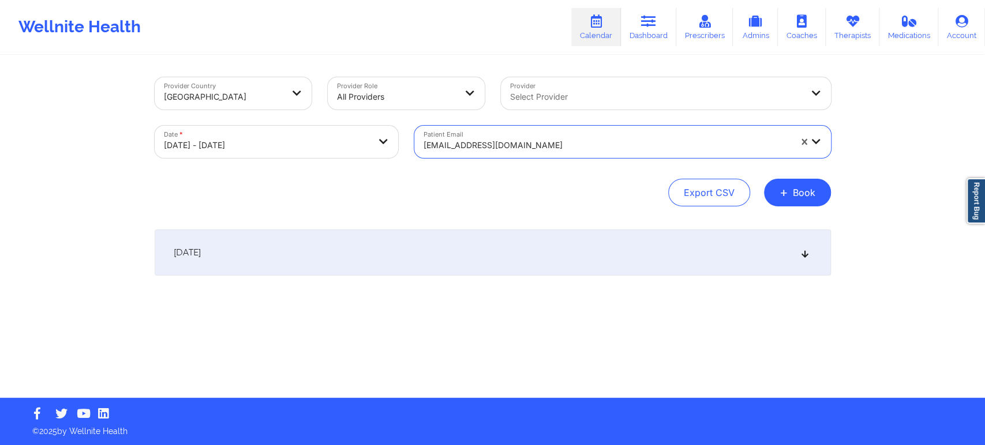
click at [549, 237] on div "[DATE]" at bounding box center [493, 253] width 676 height 46
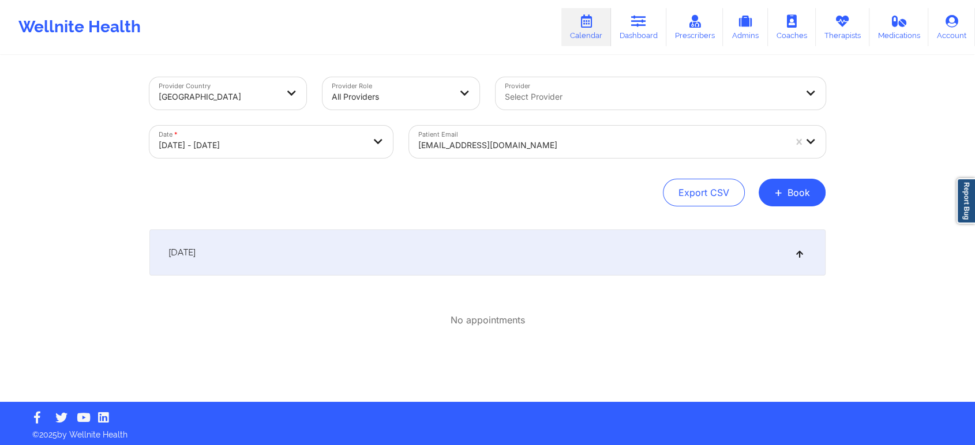
click at [336, 152] on body "Wellnite Health Calendar Dashboard Prescribers Admins Coaches Therapists Medica…" at bounding box center [487, 222] width 975 height 445
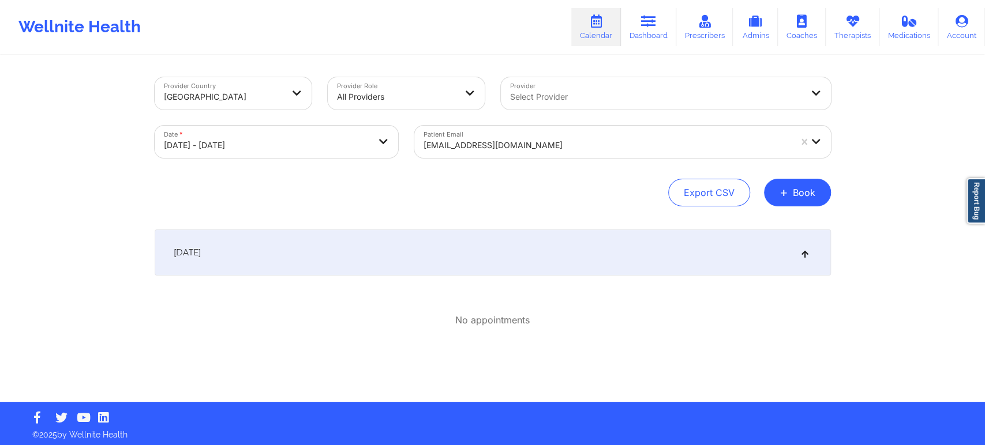
select select "2025-9"
select select "2025-10"
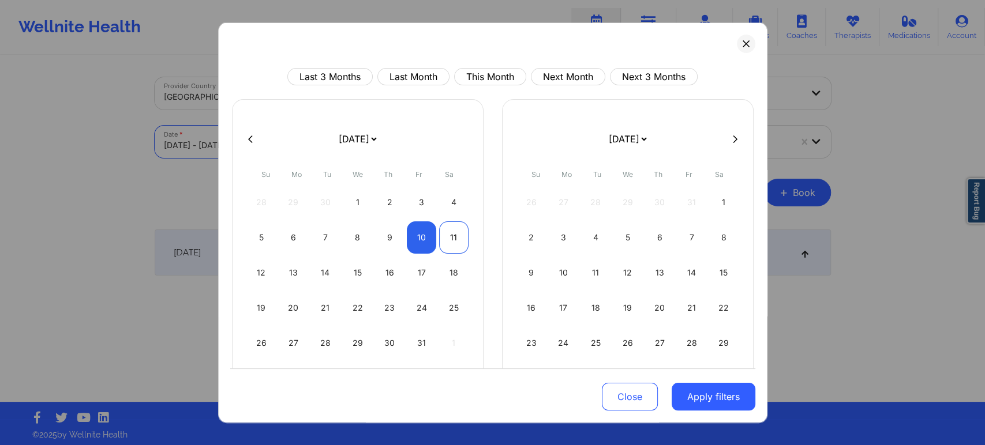
click at [439, 230] on div "11" at bounding box center [453, 237] width 29 height 32
select select "2025-9"
select select "2025-10"
click at [449, 234] on div "11" at bounding box center [453, 237] width 29 height 32
select select "2025-9"
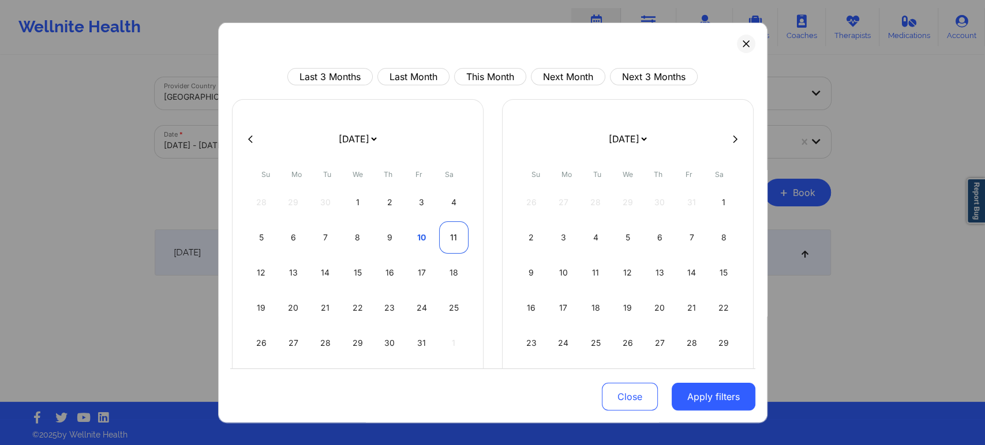
select select "2025-10"
click at [728, 396] on button "Apply filters" at bounding box center [713, 397] width 84 height 28
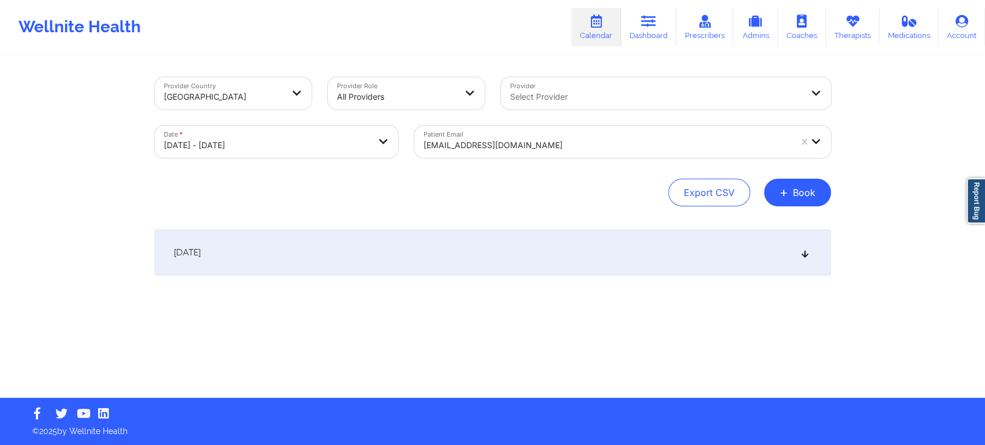
click at [579, 240] on div "October 11, 2025" at bounding box center [493, 253] width 676 height 46
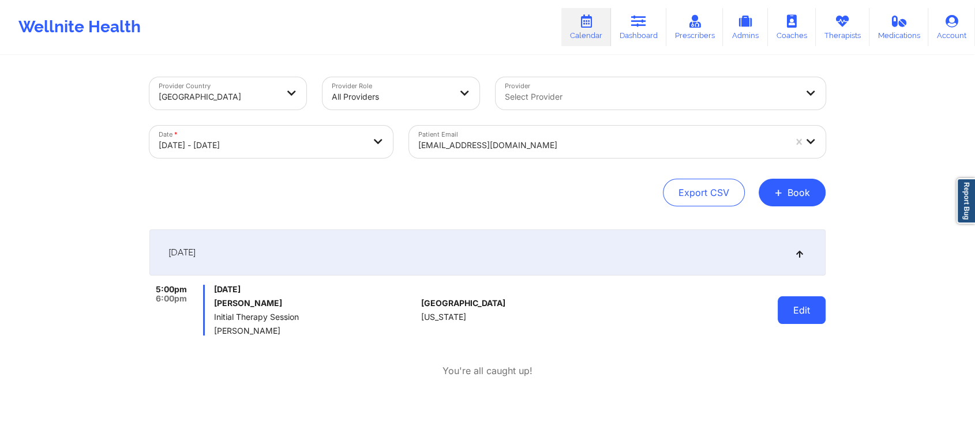
click at [795, 313] on button "Edit" at bounding box center [802, 310] width 48 height 28
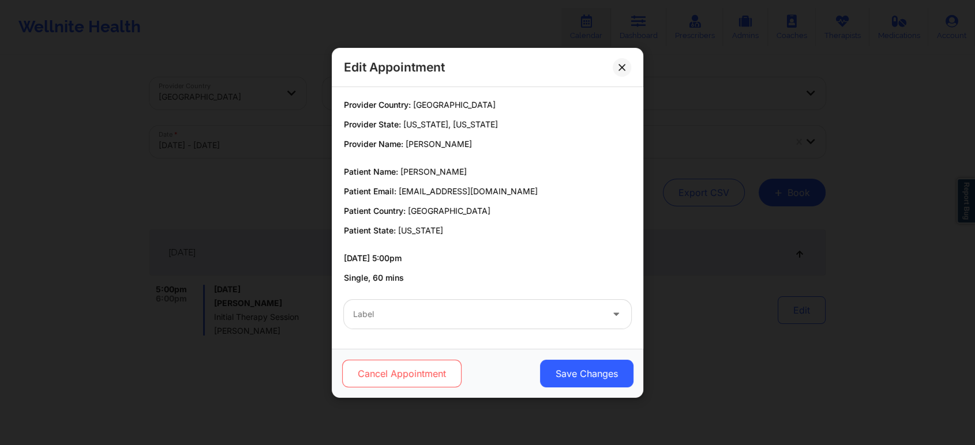
click at [407, 377] on button "Cancel Appointment" at bounding box center [401, 374] width 119 height 28
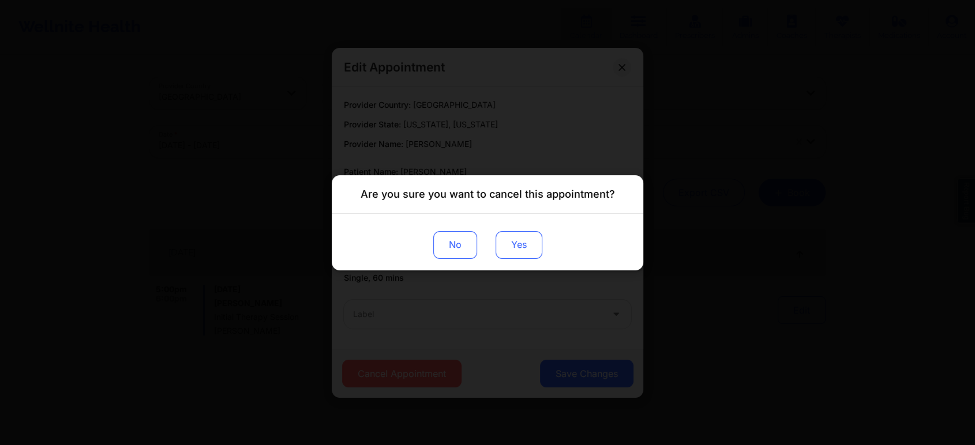
click at [523, 247] on button "Yes" at bounding box center [518, 245] width 47 height 28
